Goal: Transaction & Acquisition: Purchase product/service

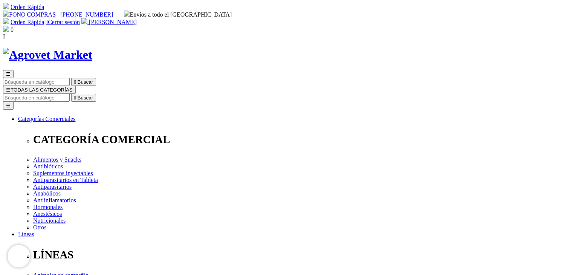
click at [499, 26] on div "0" at bounding box center [286, 30] width 567 height 8
click at [14, 26] on span "0" at bounding box center [12, 29] width 3 height 6
click at [70, 94] on input "Buscar" at bounding box center [36, 98] width 67 height 8
drag, startPoint x: 151, startPoint y: 152, endPoint x: 184, endPoint y: 150, distance: 33.2
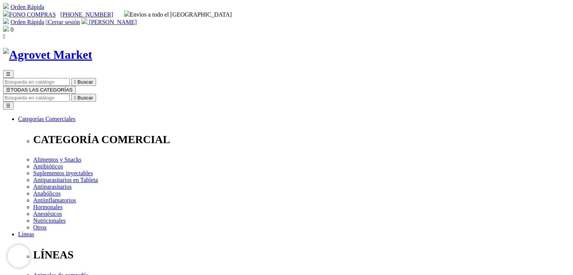
copy span "Tylodox® WS"
click at [70, 94] on input "Buscar" at bounding box center [36, 98] width 67 height 8
paste input "Tylodox® WS"
type input "Tylodox® WS"
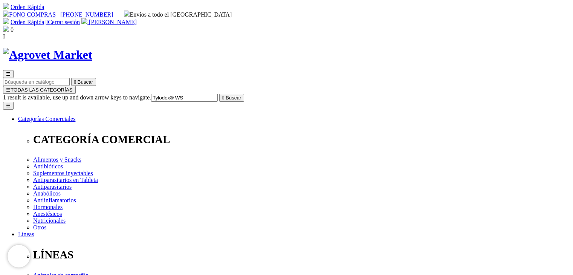
click at [224, 95] on icon "" at bounding box center [223, 98] width 2 height 6
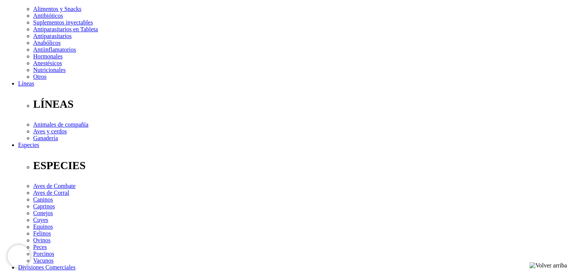
scroll to position [189, 0]
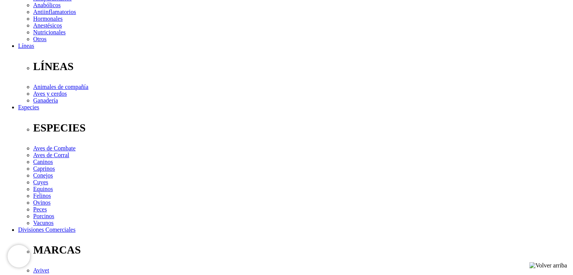
type input "1"
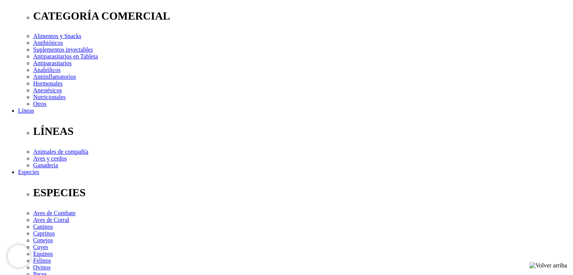
scroll to position [113, 0]
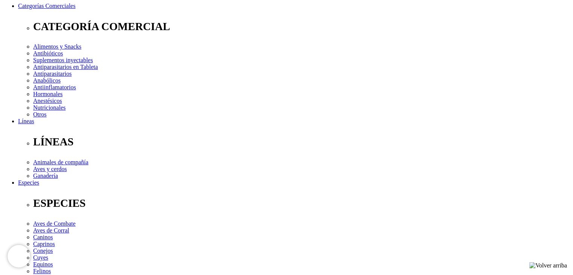
select select "205"
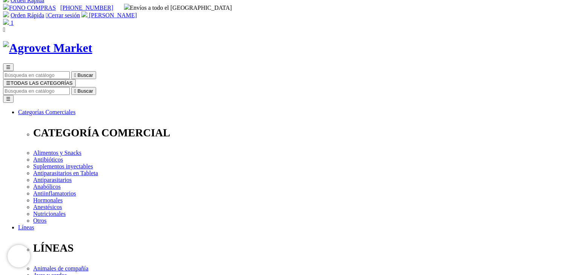
scroll to position [0, 0]
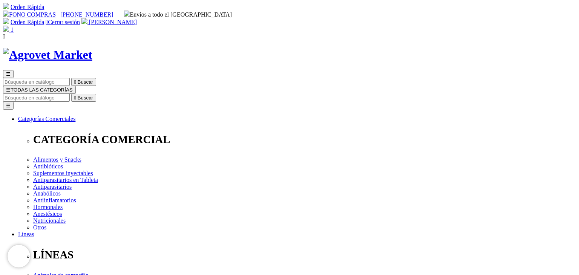
type input "COMPRA1"
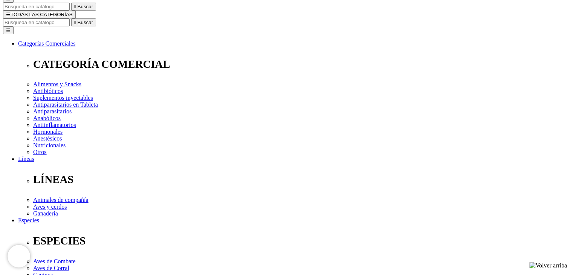
scroll to position [113, 0]
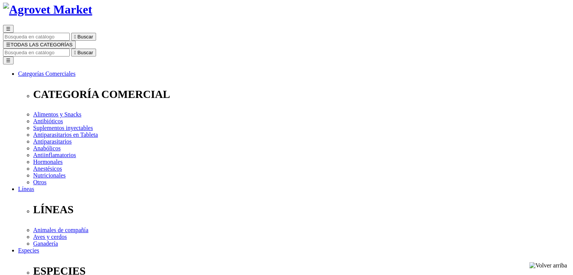
scroll to position [75, 0]
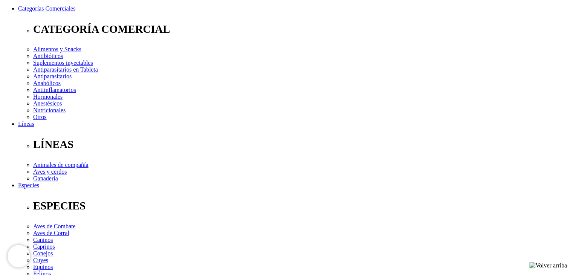
scroll to position [155, 0]
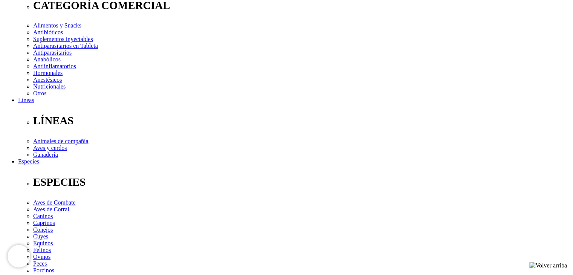
scroll to position [118, 0]
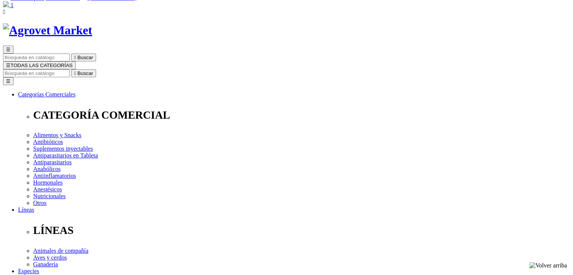
scroll to position [38, 0]
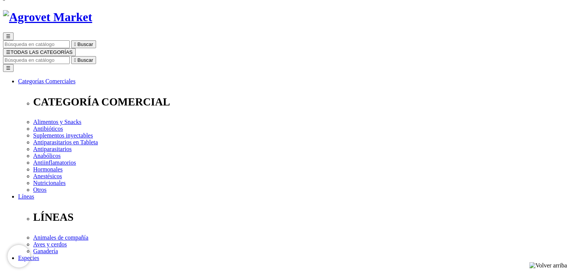
radio input "true"
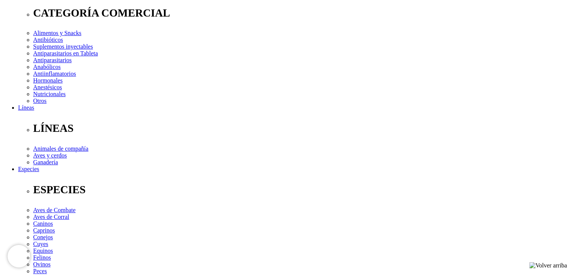
scroll to position [136, 0]
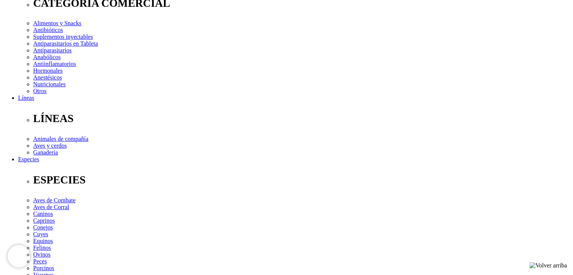
radio input "true"
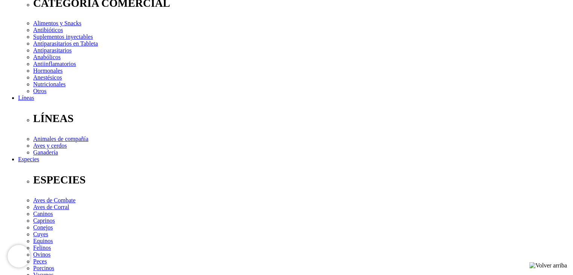
drag, startPoint x: 118, startPoint y: 107, endPoint x: 109, endPoint y: 95, distance: 15.3
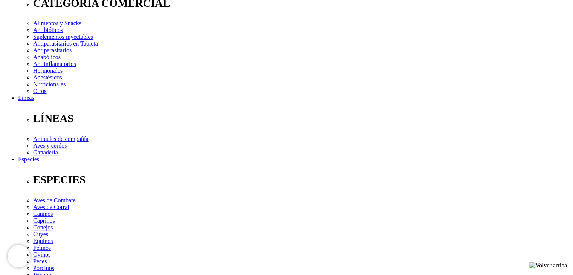
radio input "true"
drag, startPoint x: 212, startPoint y: 84, endPoint x: 218, endPoint y: 87, distance: 7.1
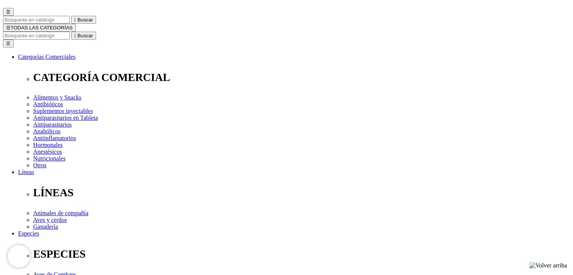
scroll to position [61, 0]
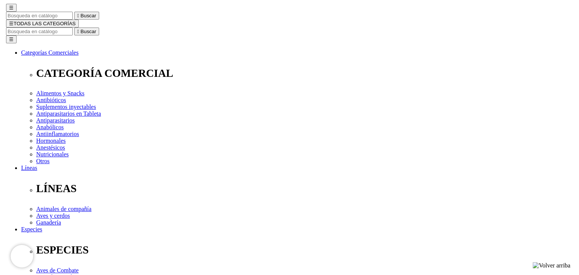
scroll to position [113, 0]
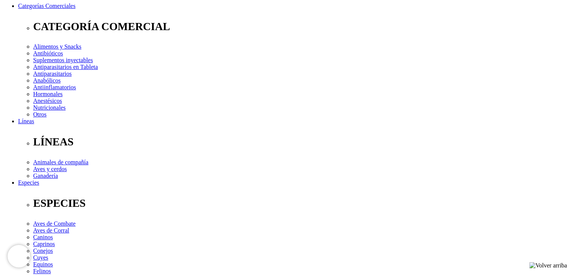
checkbox input "true"
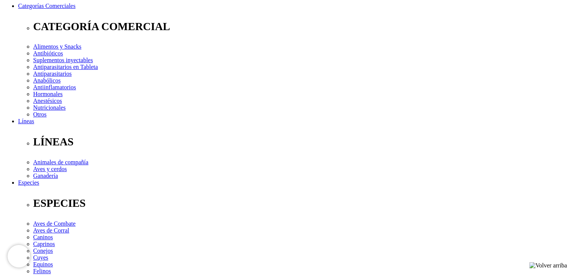
radio input "true"
